Goal: Task Accomplishment & Management: Use online tool/utility

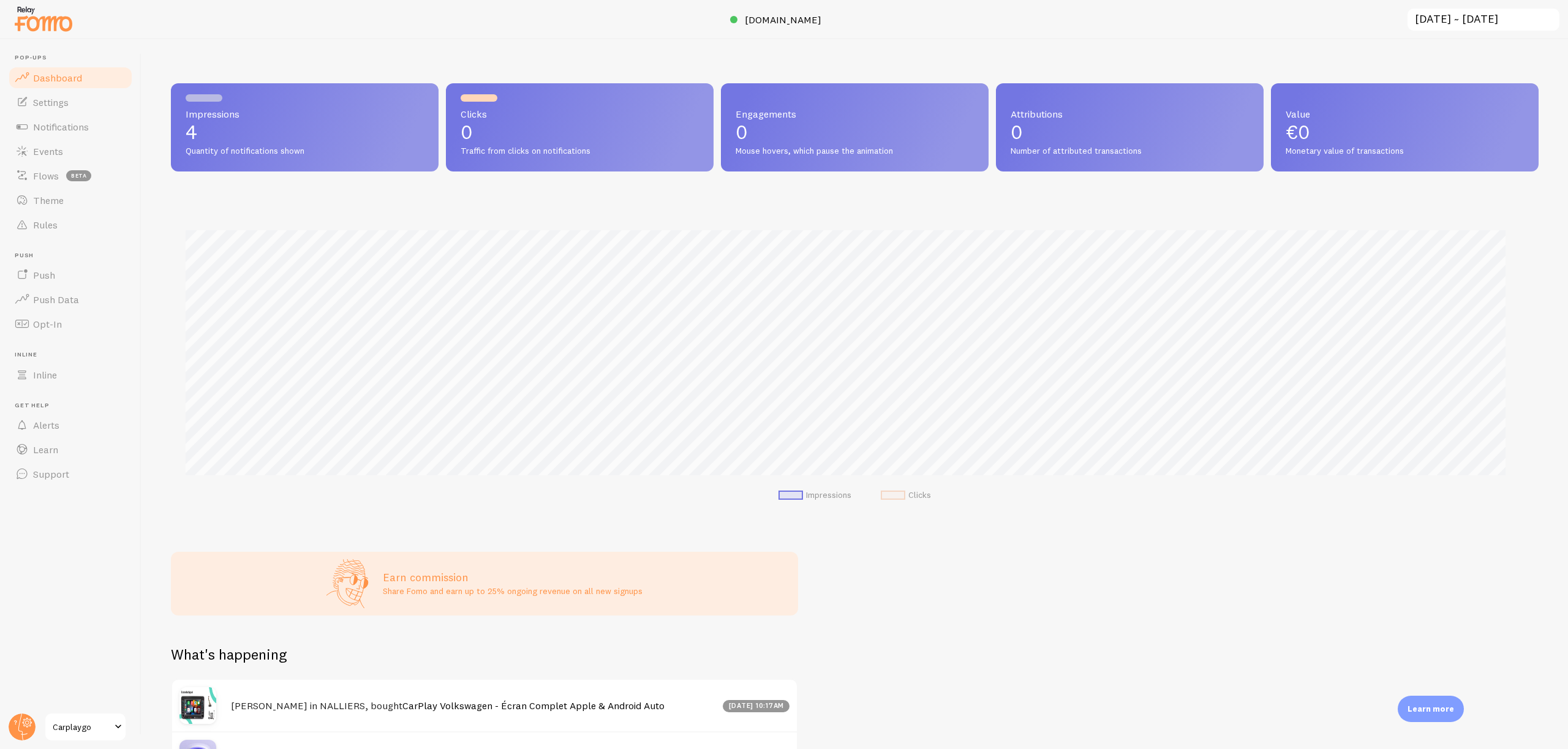
scroll to position [612282, 611294]
click at [753, 20] on span "[DOMAIN_NAME]" at bounding box center [783, 20] width 77 height 12
click at [95, 131] on link "Notifications" at bounding box center [71, 126] width 126 height 25
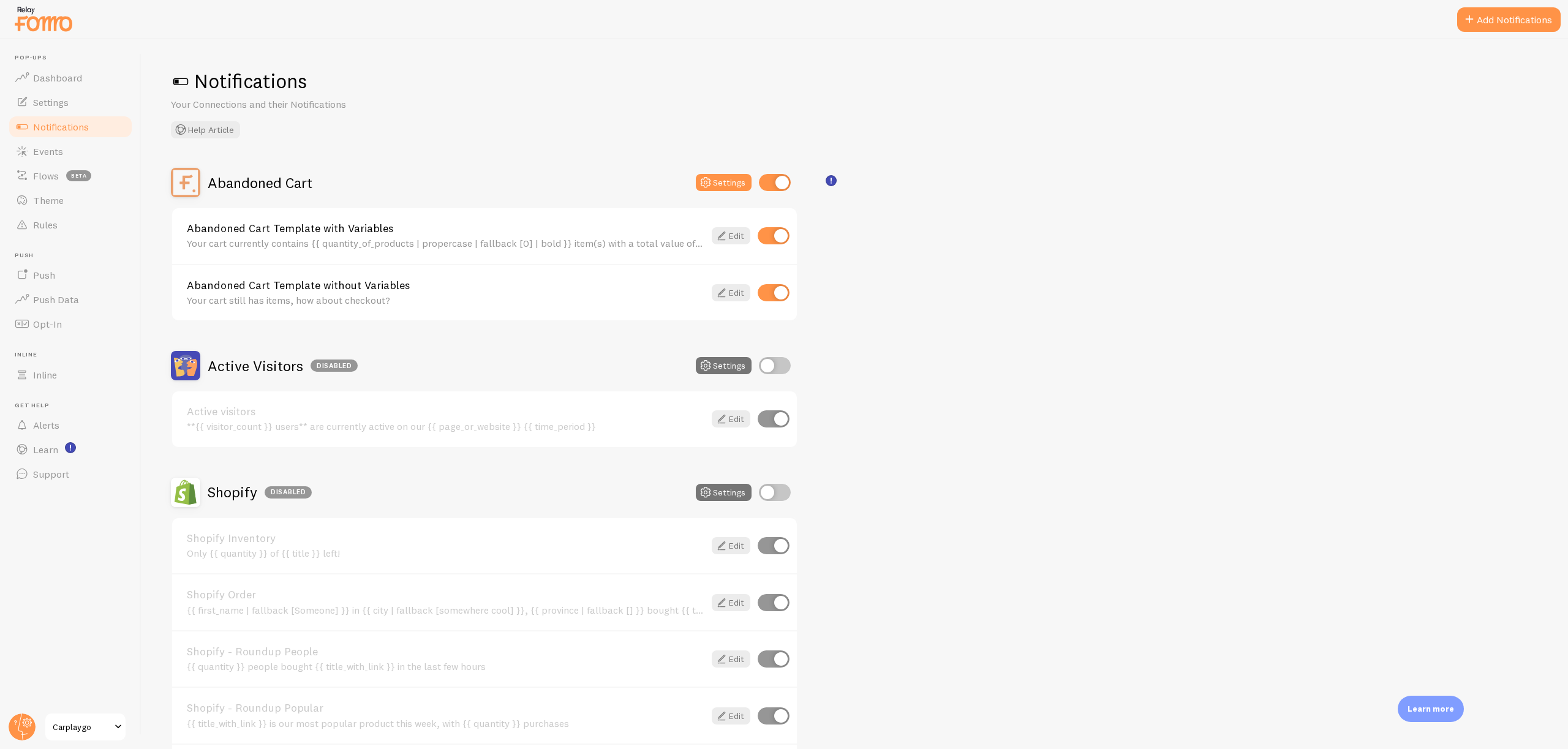
click at [34, 19] on img at bounding box center [43, 19] width 61 height 32
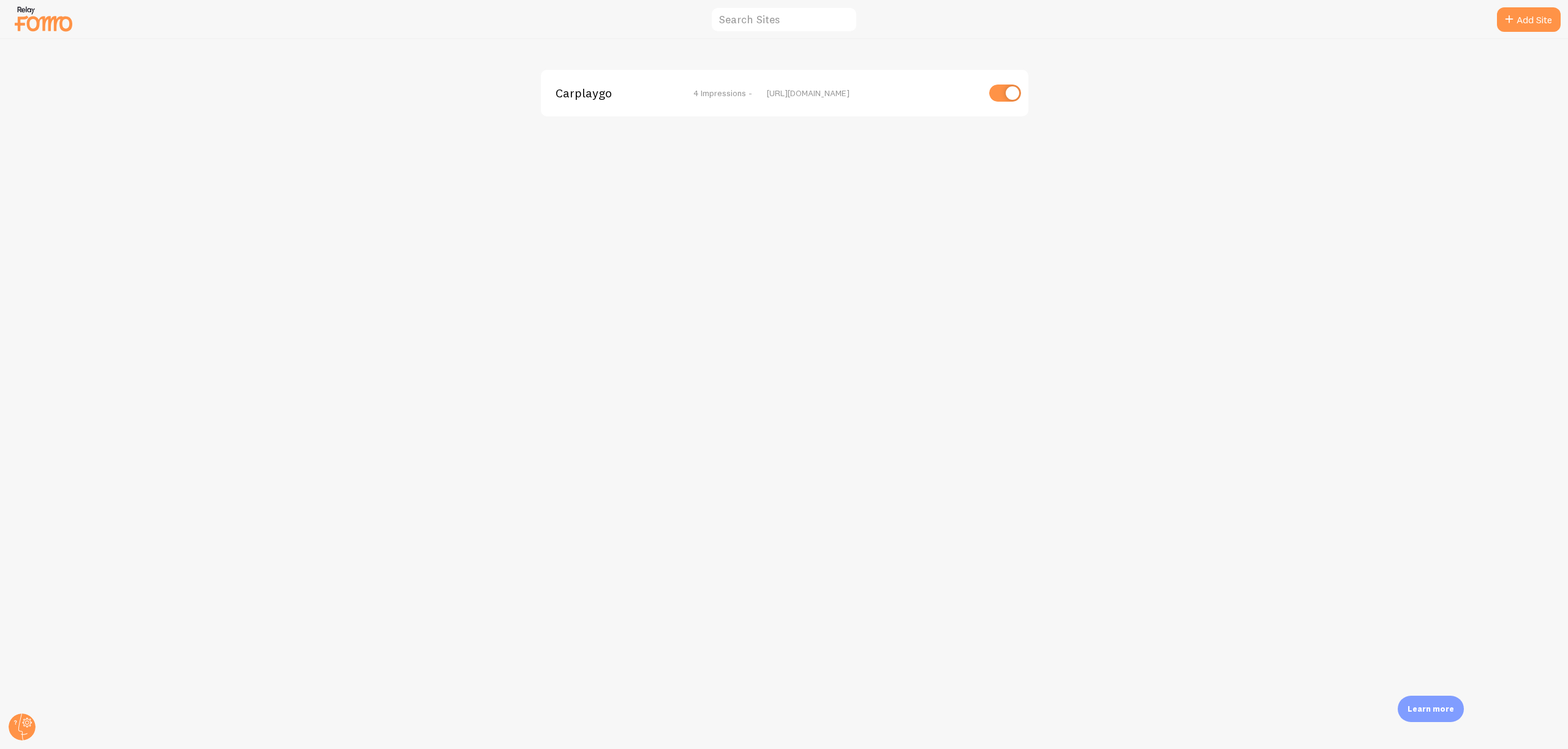
click at [607, 88] on span "Carplaygo" at bounding box center [605, 93] width 99 height 11
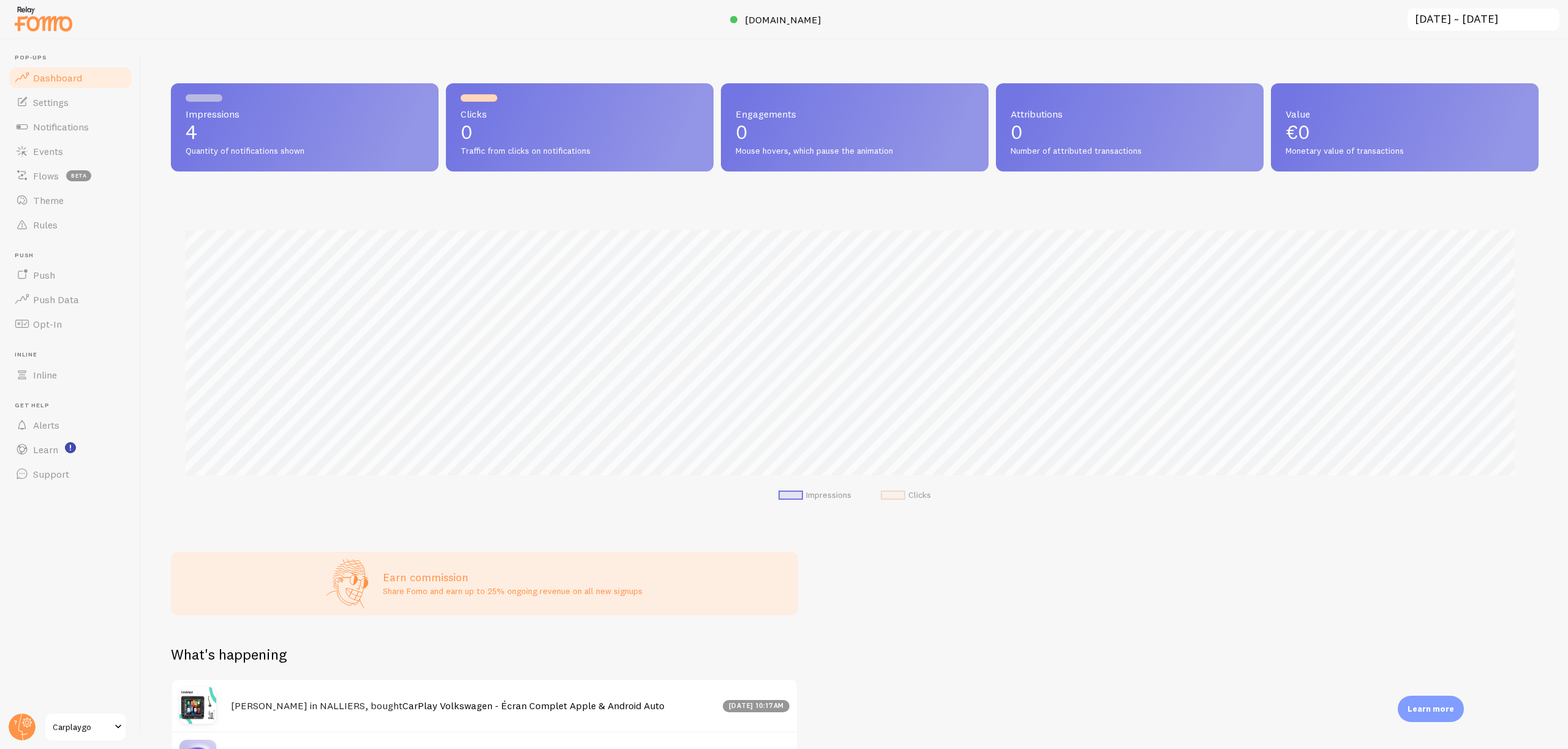
scroll to position [321, 1359]
click at [93, 133] on link "Notifications" at bounding box center [71, 126] width 126 height 25
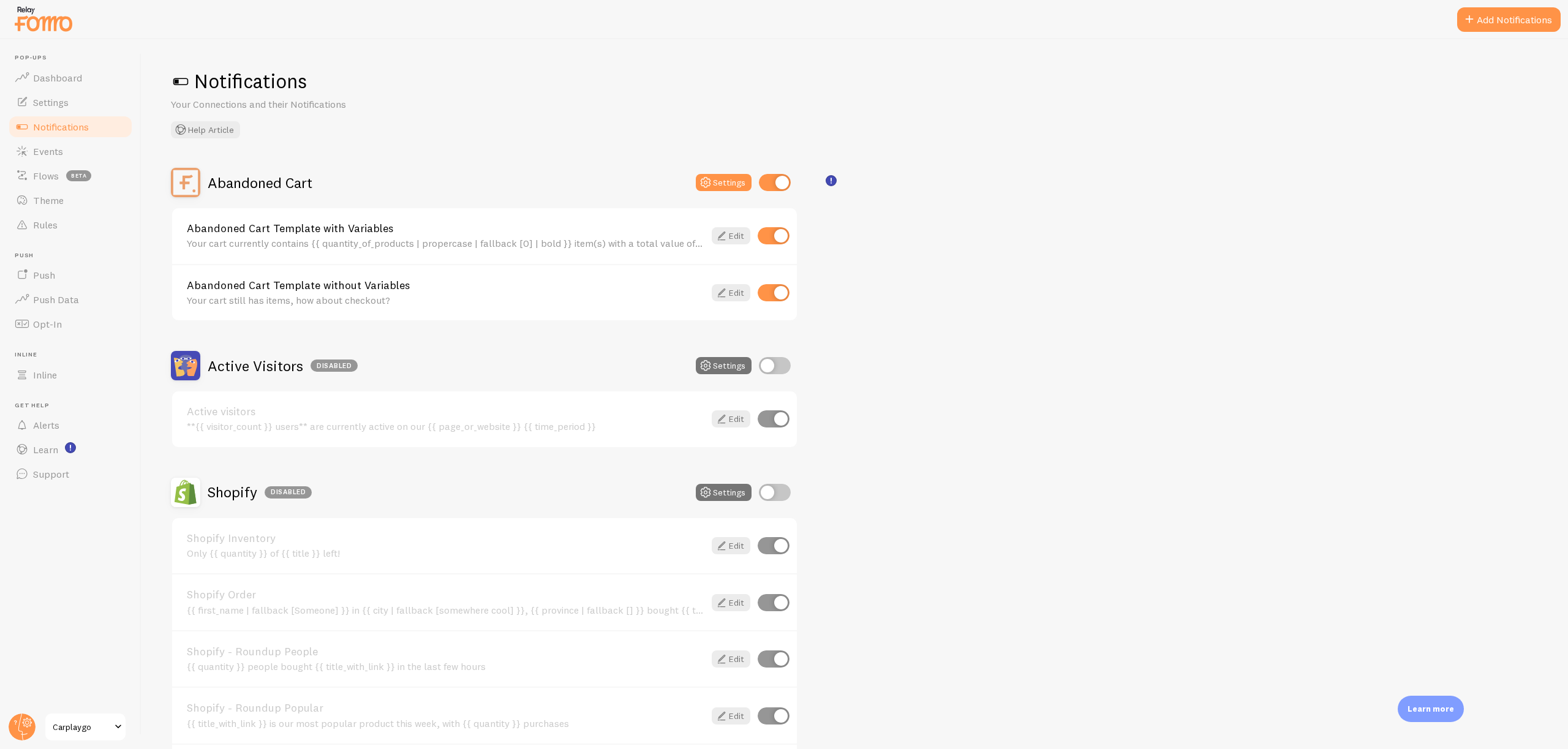
scroll to position [184, 0]
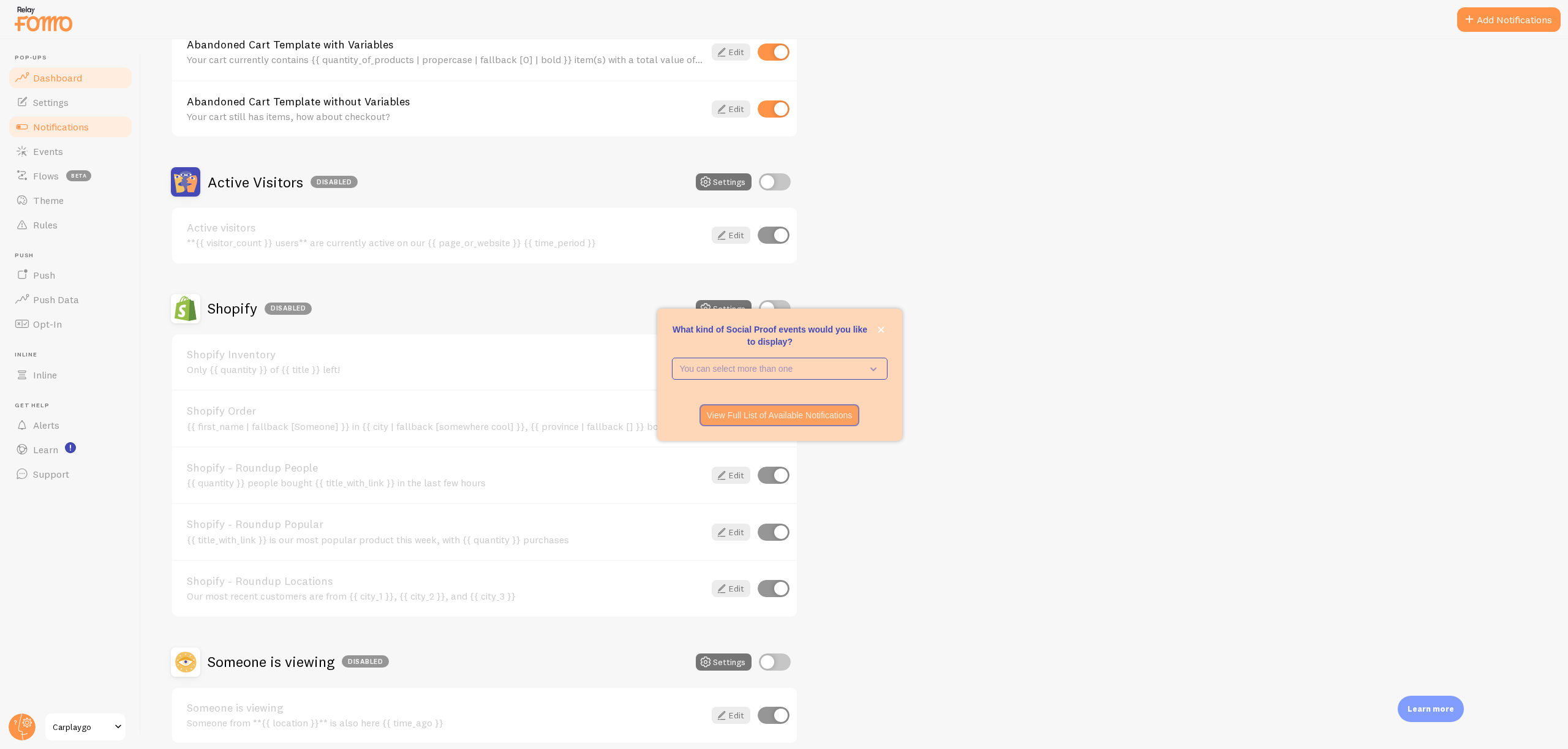
click at [32, 78] on link "Dashboard" at bounding box center [71, 78] width 126 height 25
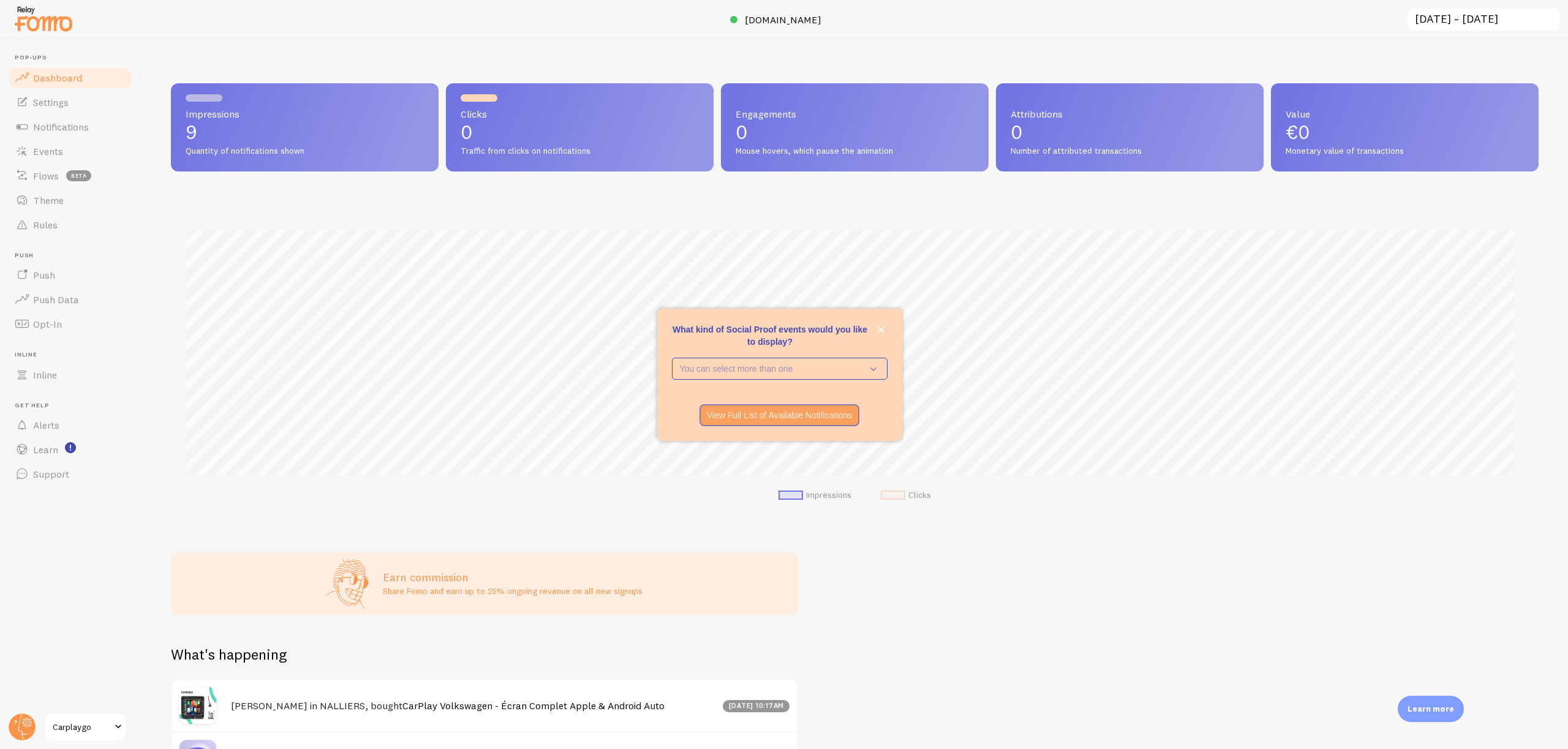
scroll to position [321, 1359]
click at [70, 134] on link "Notifications" at bounding box center [71, 126] width 126 height 25
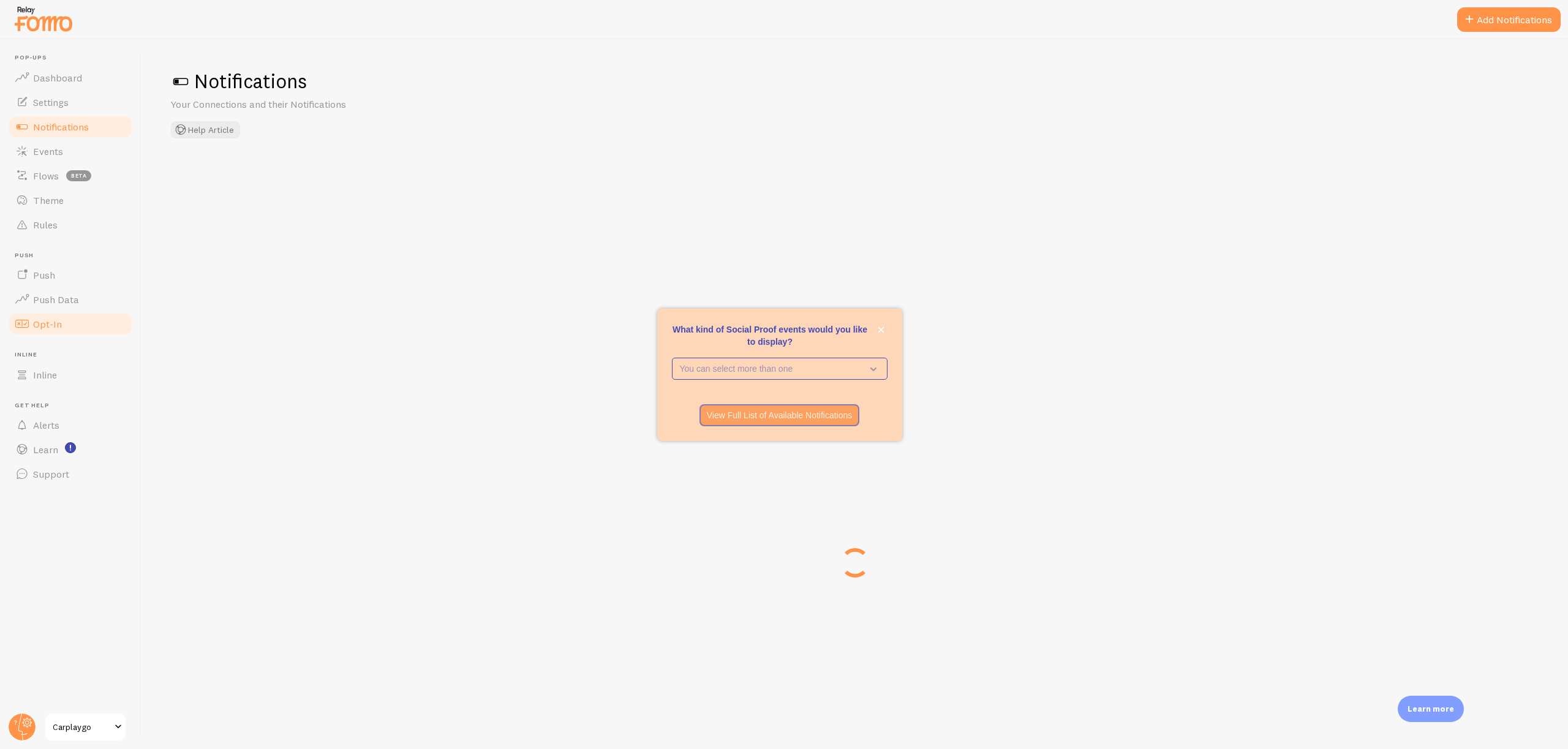
checkbox input "false"
checkbox input "true"
checkbox input "false"
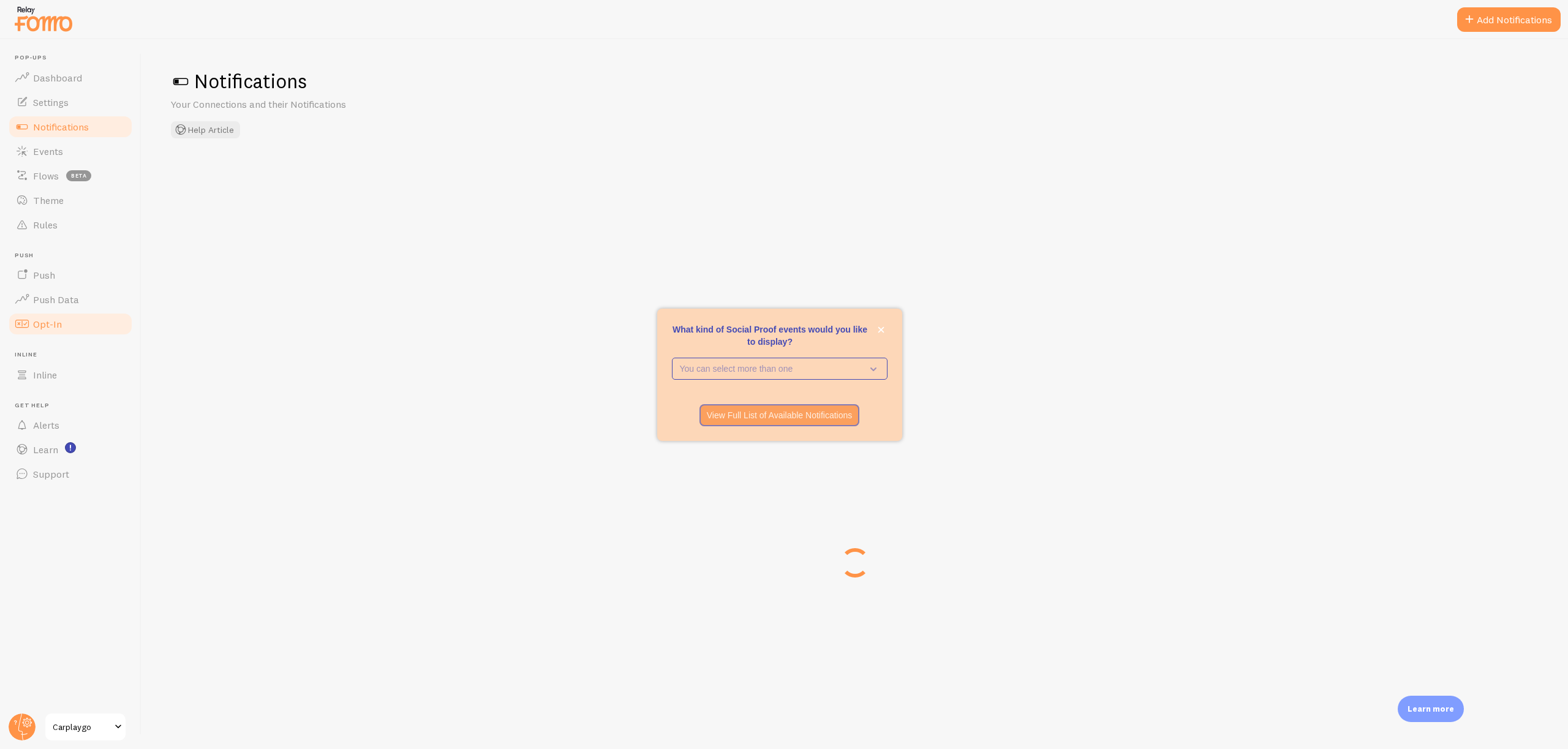
checkbox input "false"
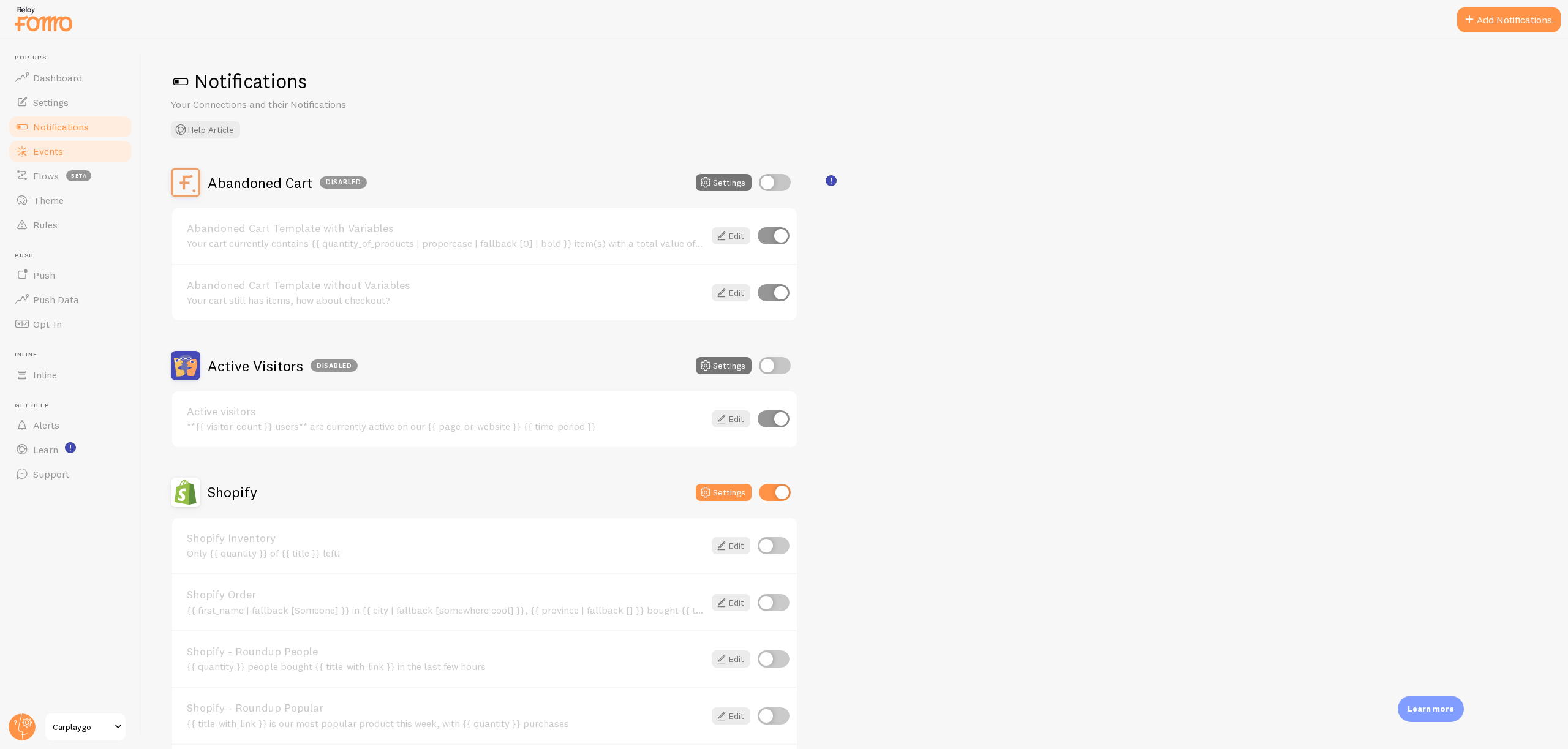
click at [78, 147] on link "Events" at bounding box center [71, 151] width 126 height 25
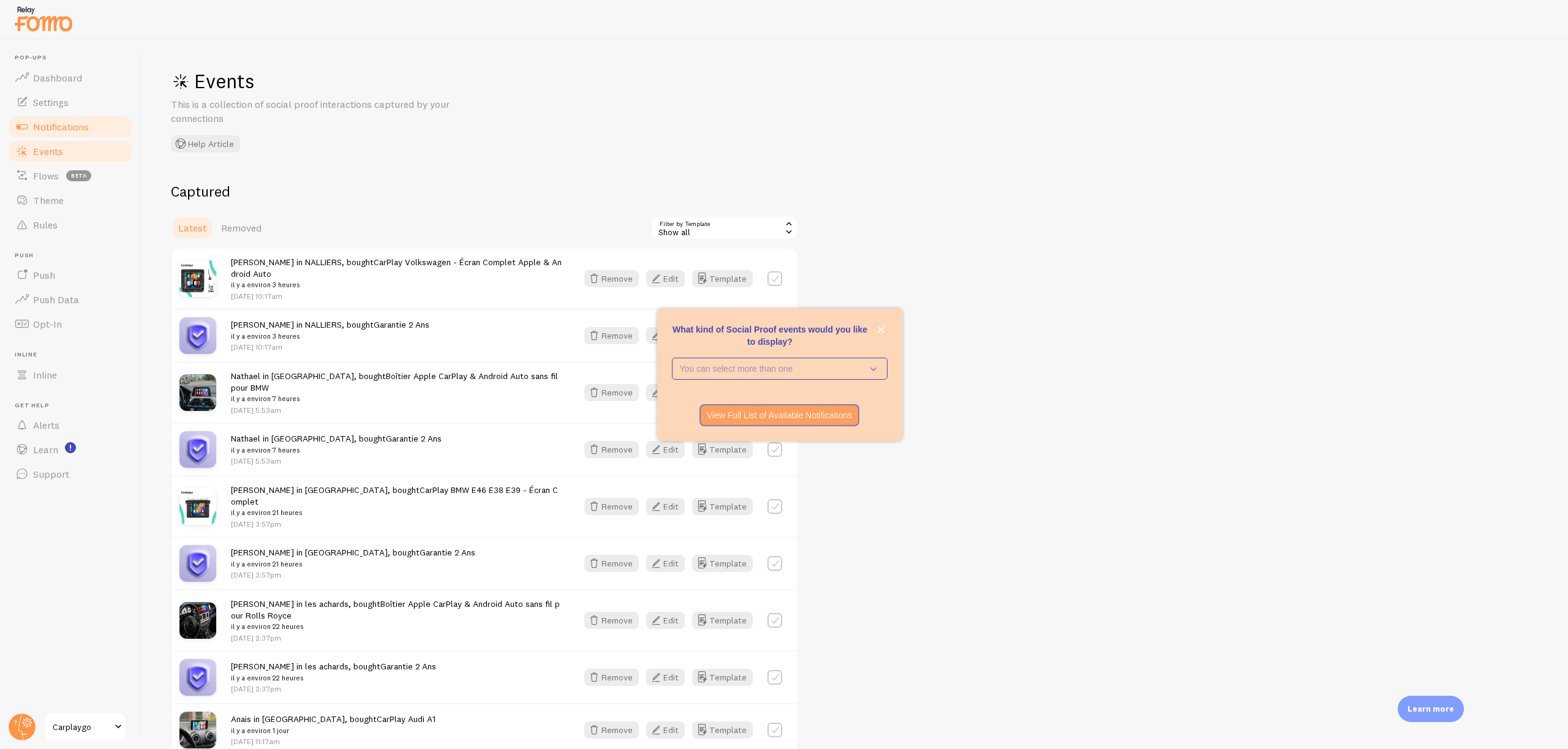
click at [95, 130] on link "Notifications" at bounding box center [71, 126] width 126 height 25
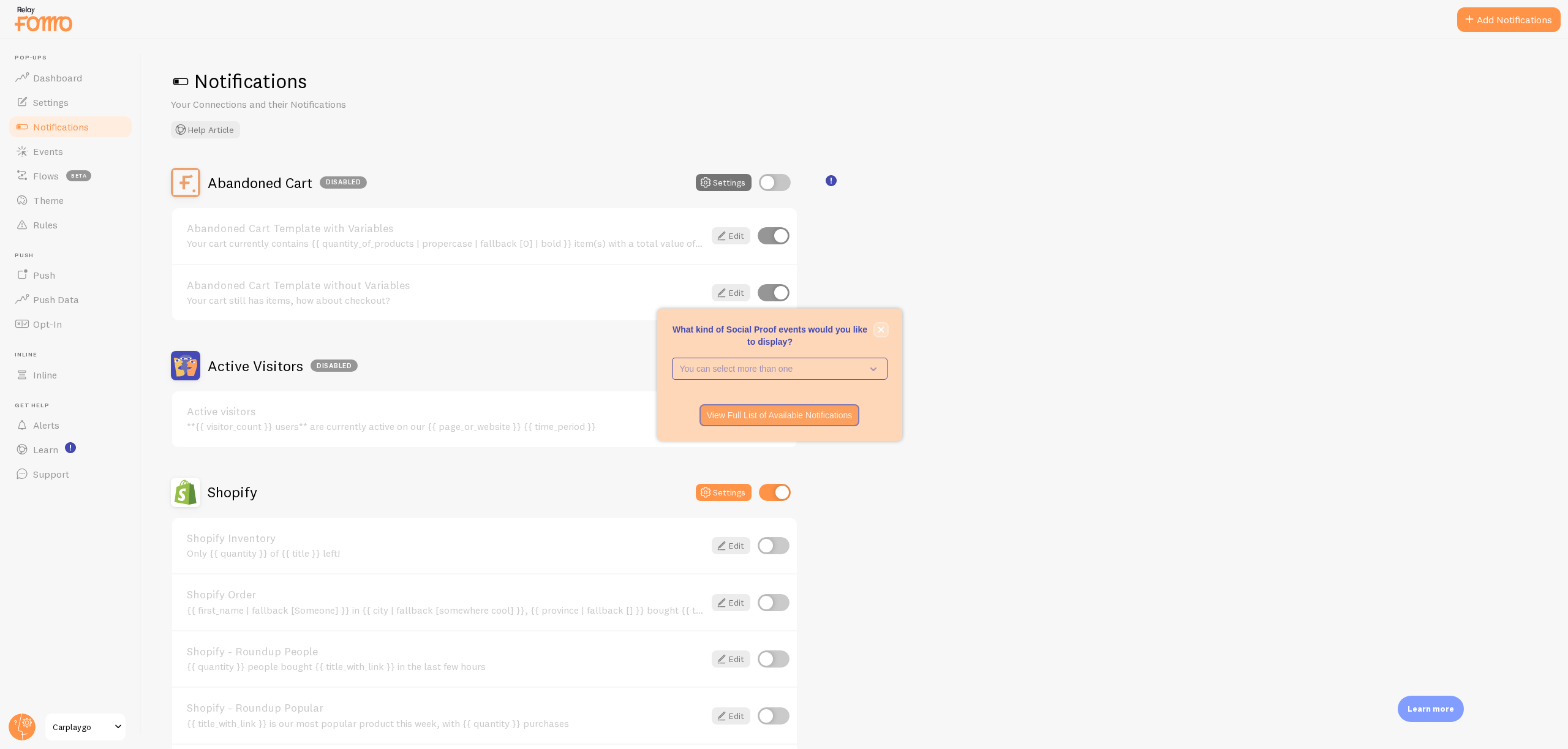
click at [886, 329] on button "close," at bounding box center [881, 330] width 13 height 13
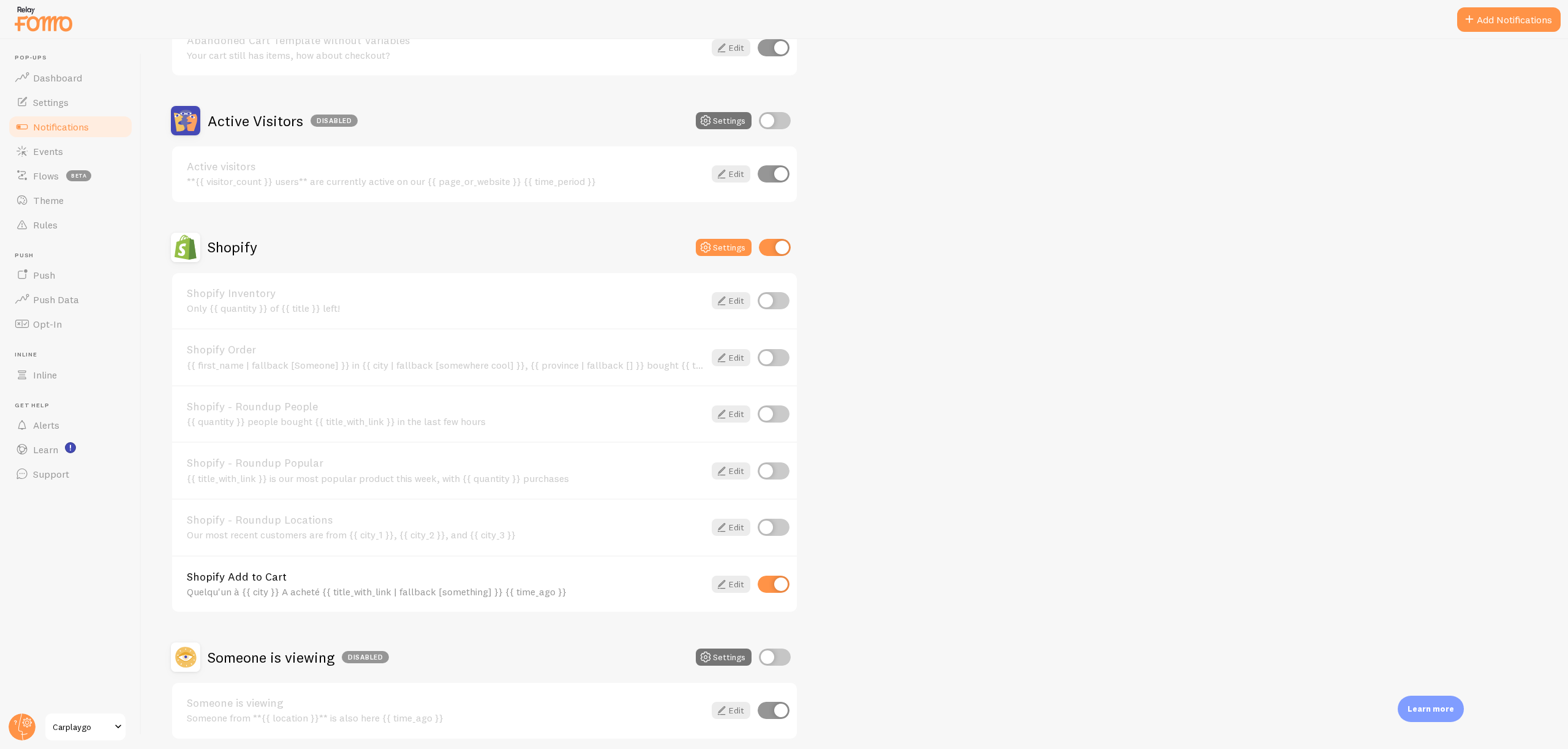
scroll to position [295, 0]
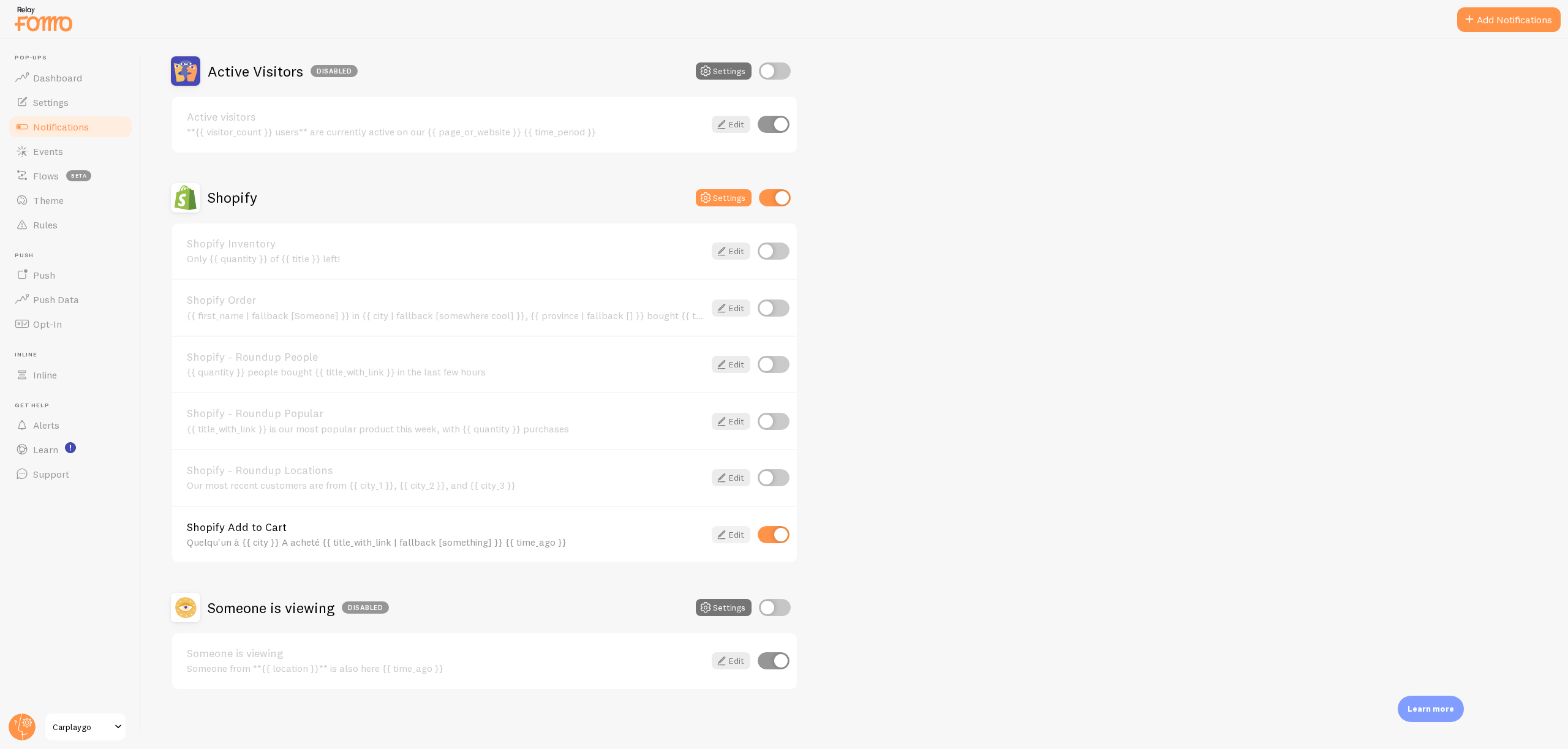
click at [719, 530] on icon at bounding box center [721, 534] width 14 height 14
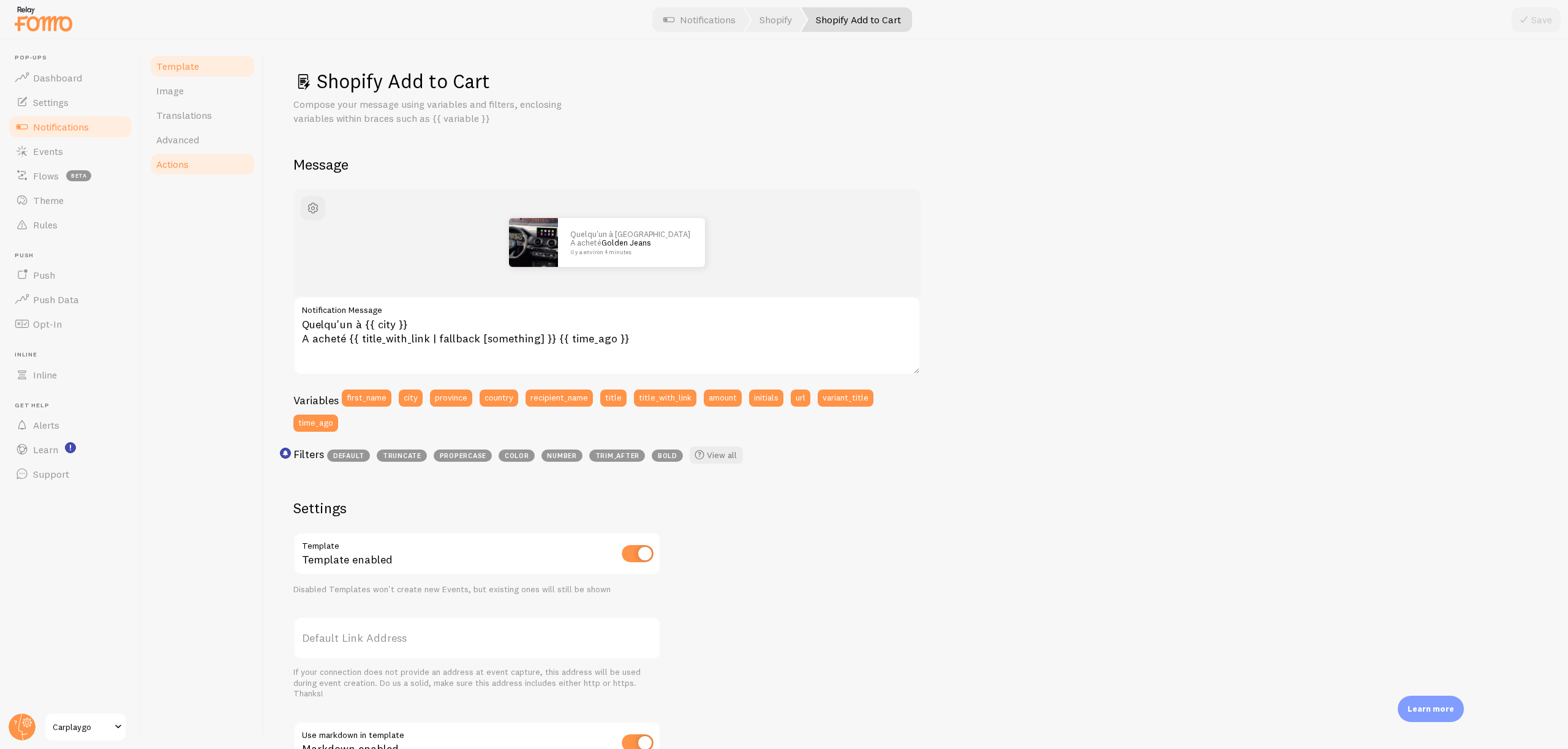
click at [198, 164] on link "Actions" at bounding box center [203, 164] width 107 height 25
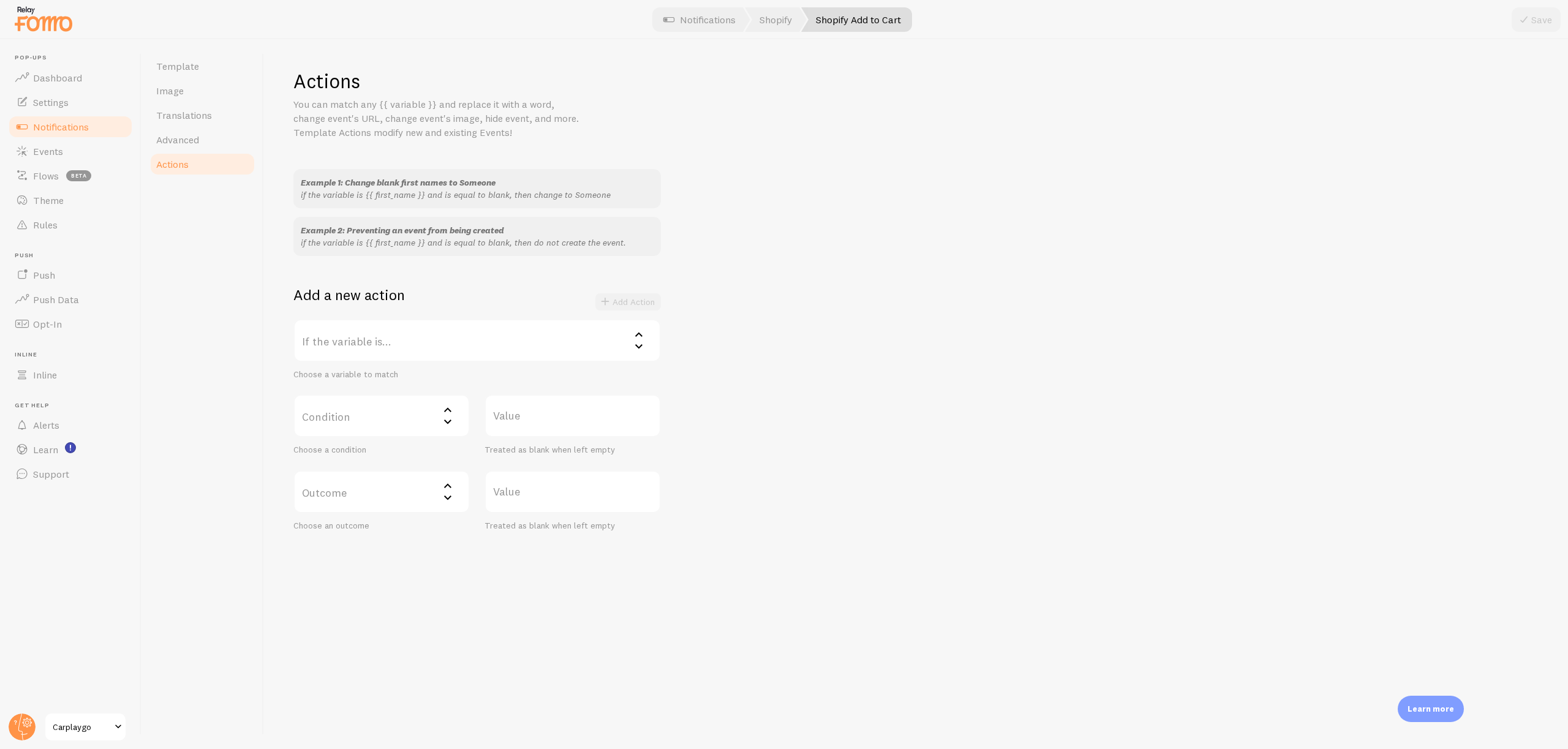
click at [622, 347] on label "If the variable is..." at bounding box center [476, 341] width 367 height 43
click at [362, 425] on li "title" at bounding box center [477, 420] width 365 height 21
click at [424, 429] on label "Condition" at bounding box center [381, 416] width 176 height 43
click at [366, 490] on li "contains" at bounding box center [382, 498] width 174 height 21
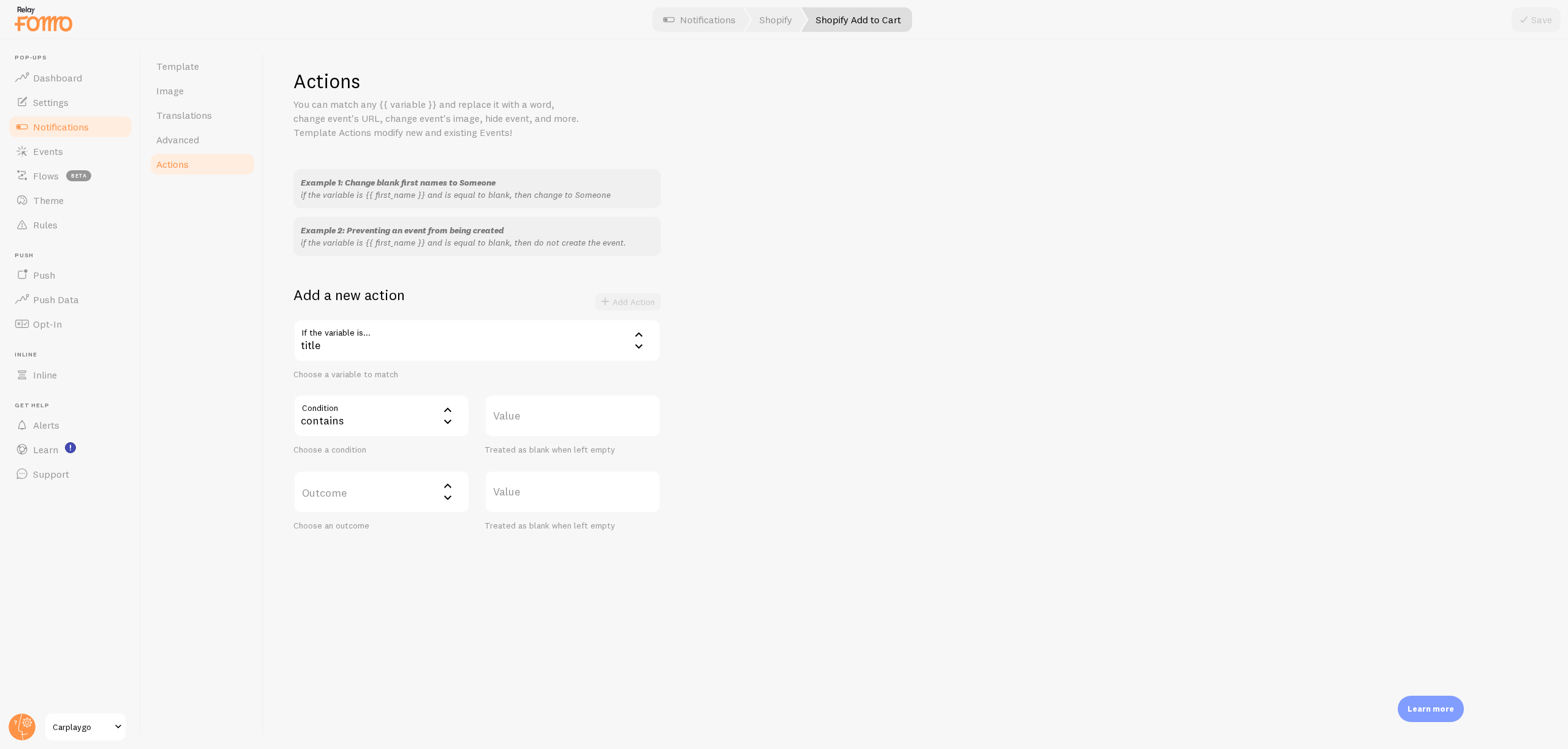
click at [530, 424] on label "Value" at bounding box center [573, 416] width 176 height 43
click at [530, 424] on input "Value" at bounding box center [573, 416] width 176 height 43
type input "A"
click at [395, 493] on label "Outcome" at bounding box center [381, 492] width 176 height 43
click at [375, 528] on li "do not create event" at bounding box center [382, 531] width 174 height 21
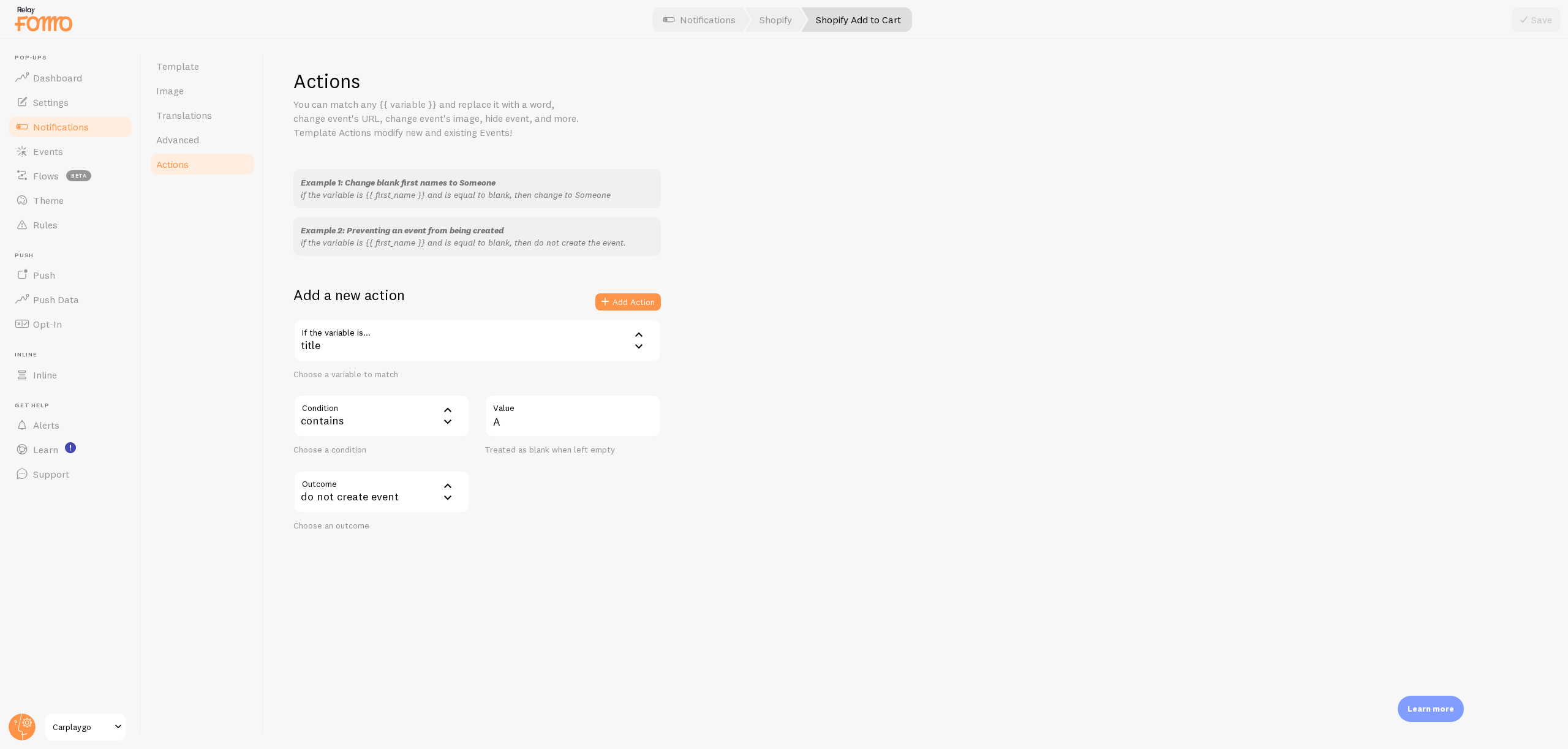
click at [406, 343] on div "title" at bounding box center [476, 341] width 367 height 43
drag, startPoint x: 400, startPoint y: 418, endPoint x: 817, endPoint y: 413, distance: 417.0
click at [827, 418] on div "Example 1: Change blank first names to Someone if the variable is {{ first_name…" at bounding box center [916, 349] width 1246 height 362
click at [373, 343] on div "title" at bounding box center [476, 341] width 367 height 43
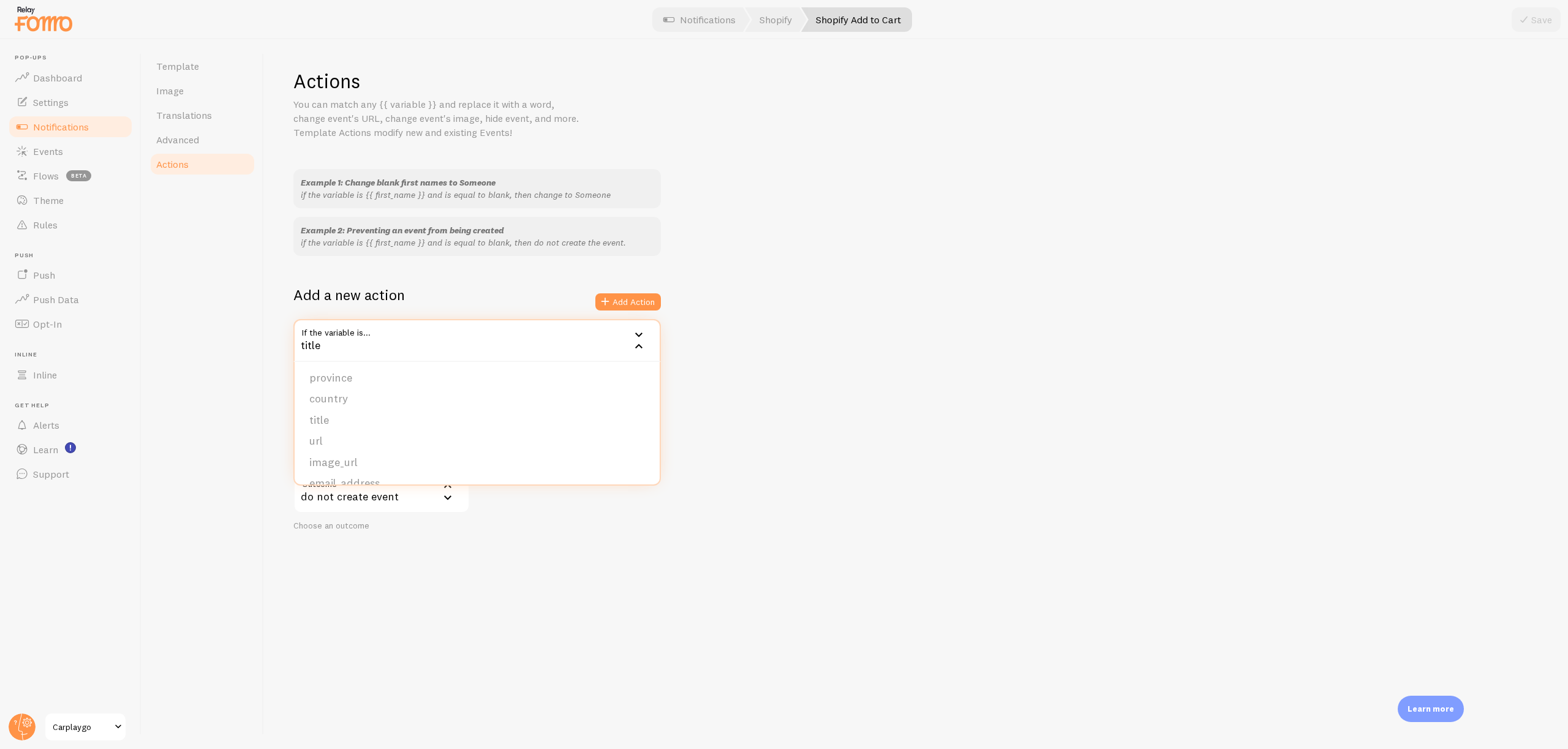
scroll to position [0, 0]
click at [845, 402] on div "Example 1: Change blank first names to Someone if the variable is {{ first_name…" at bounding box center [916, 349] width 1246 height 362
